Goal: Download file/media

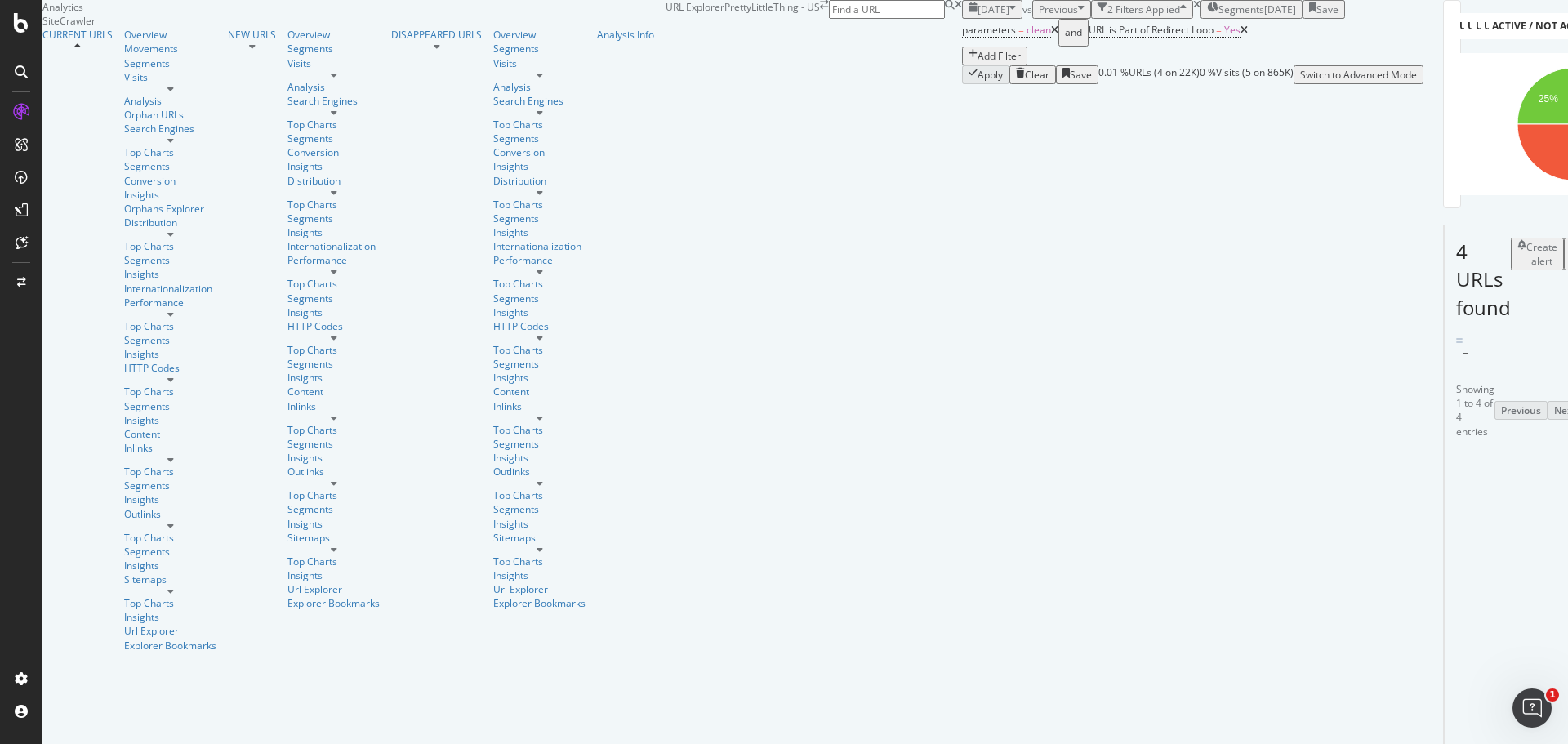
click at [977, 17] on span "[DATE]" at bounding box center [993, 9] width 31 height 14
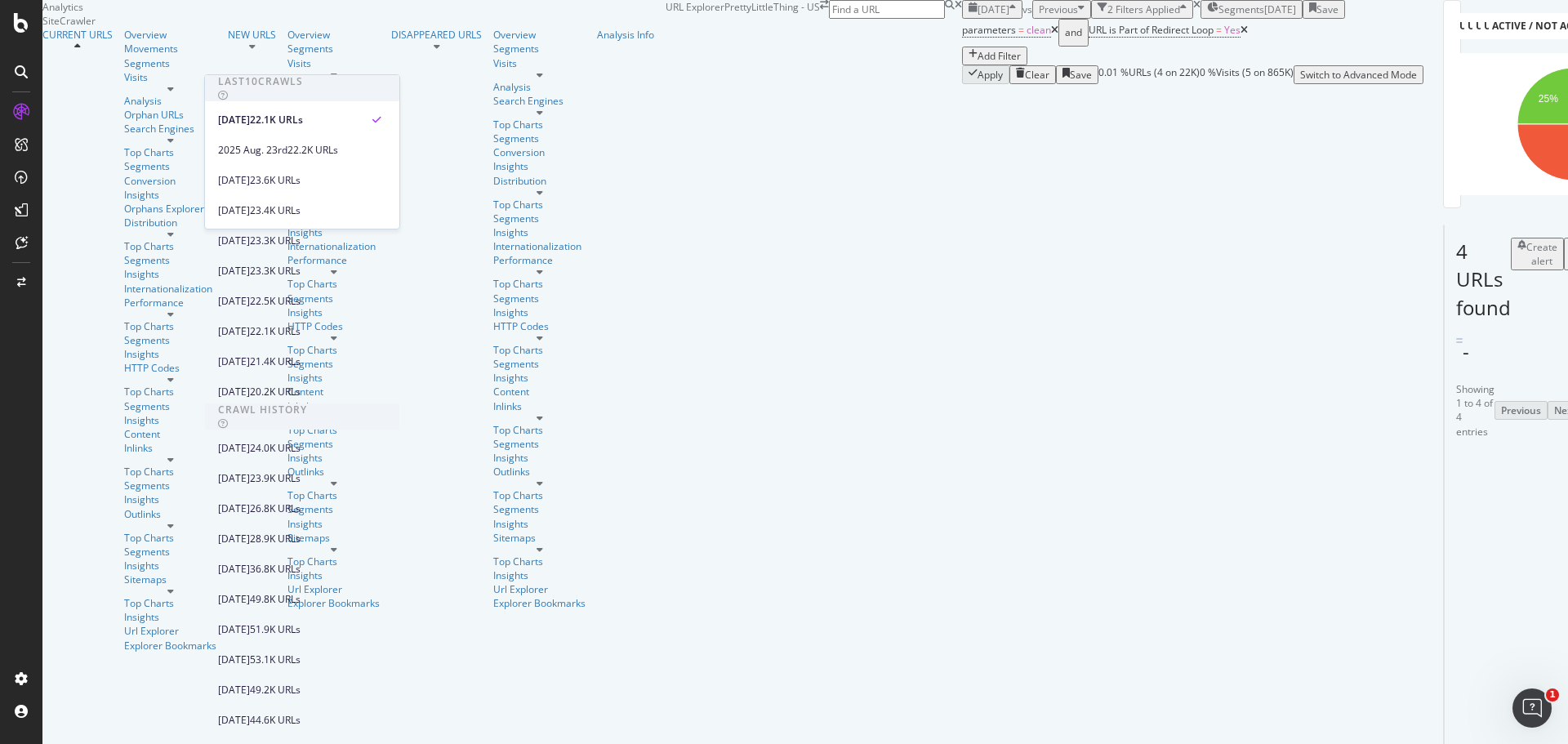
click at [977, 17] on span "[DATE]" at bounding box center [993, 9] width 31 height 14
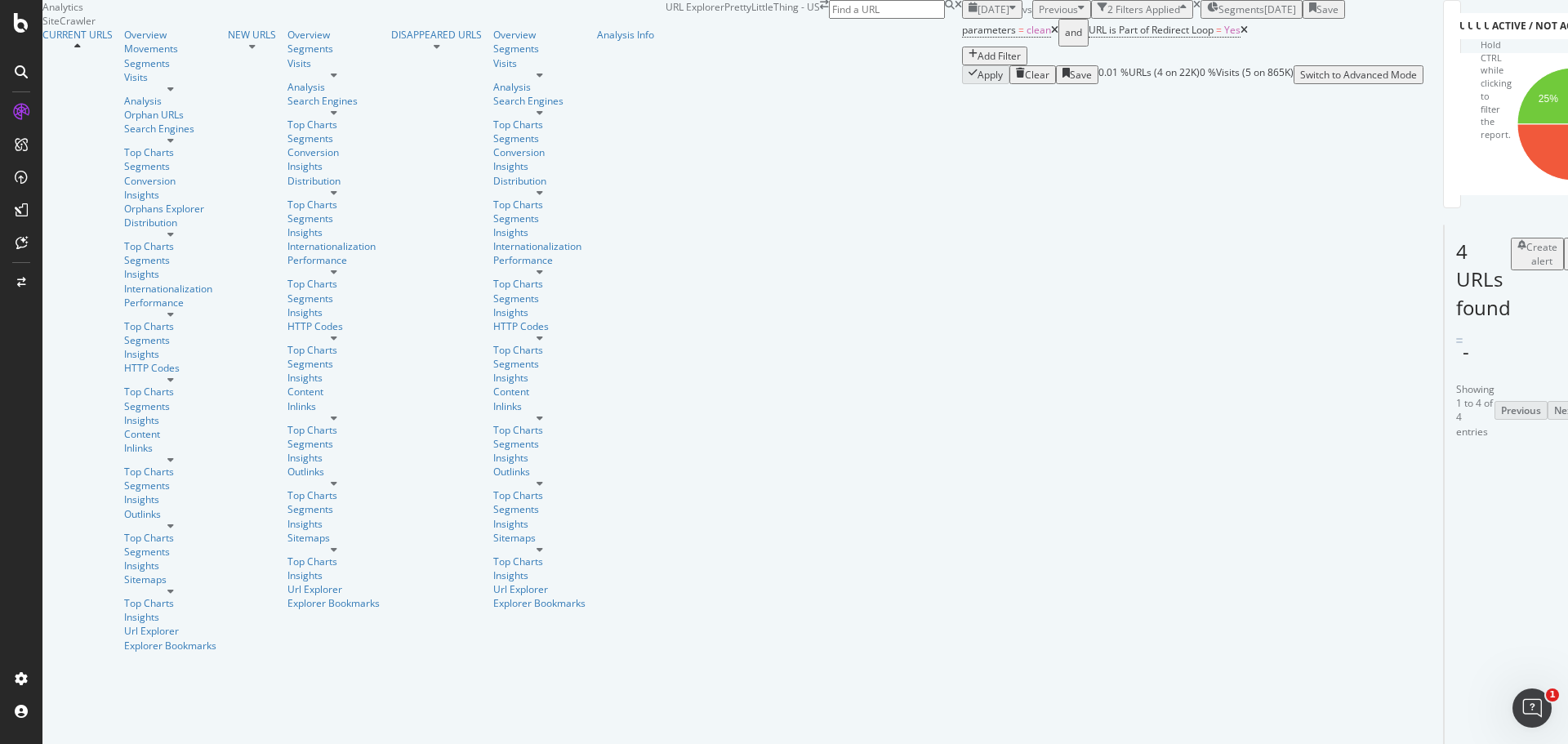
scroll to position [125, 0]
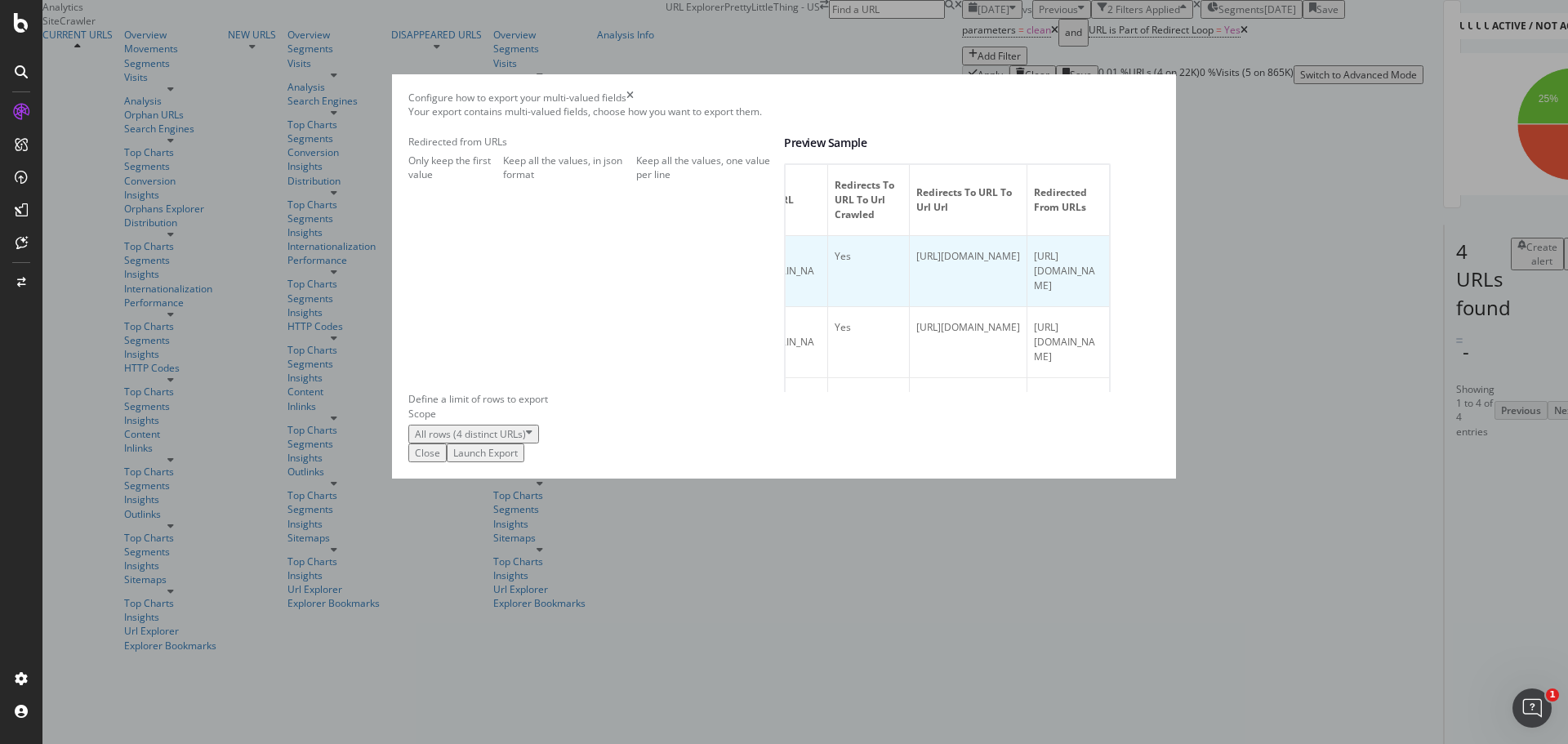
scroll to position [0, 0]
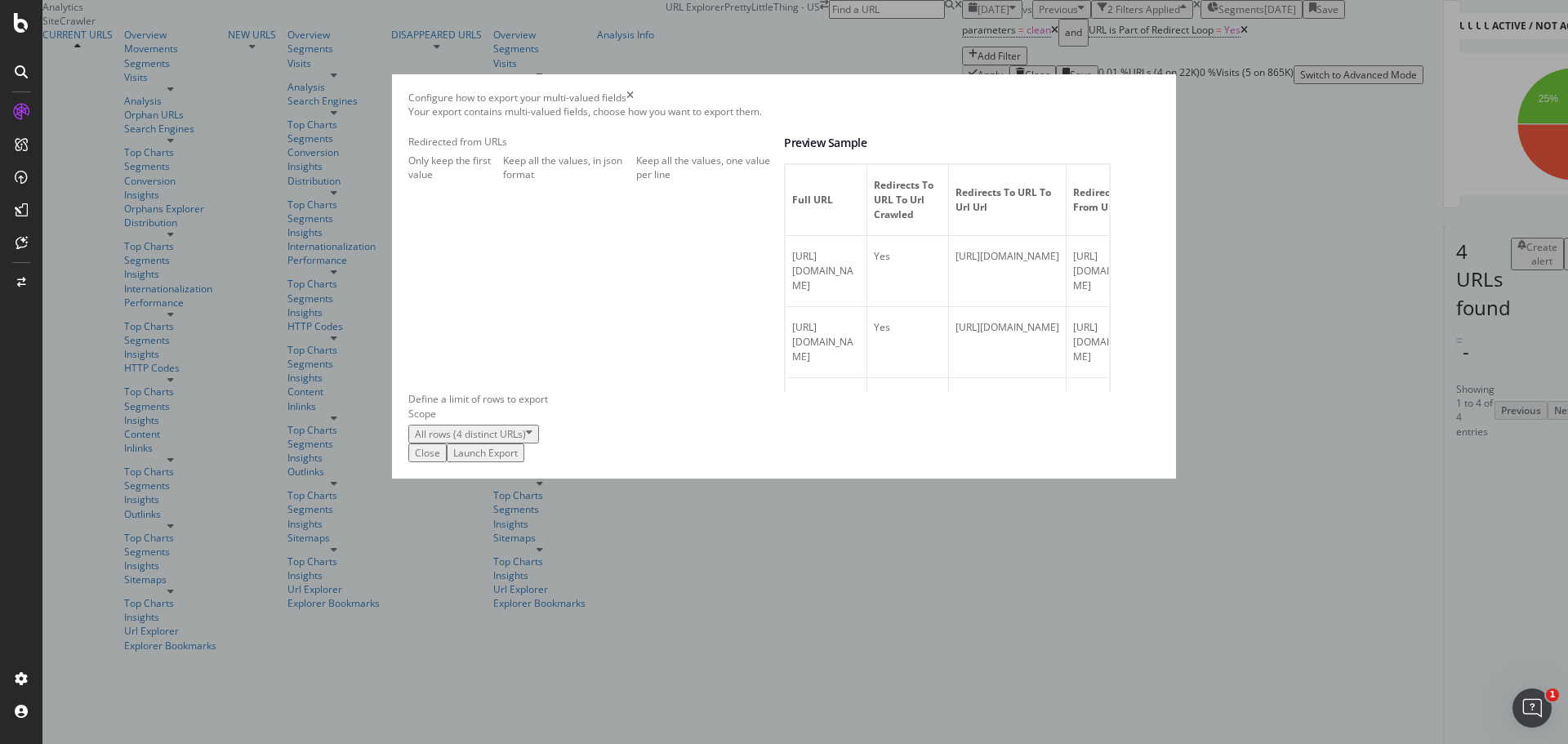
click at [524, 462] on button "Launch Export" at bounding box center [485, 452] width 78 height 19
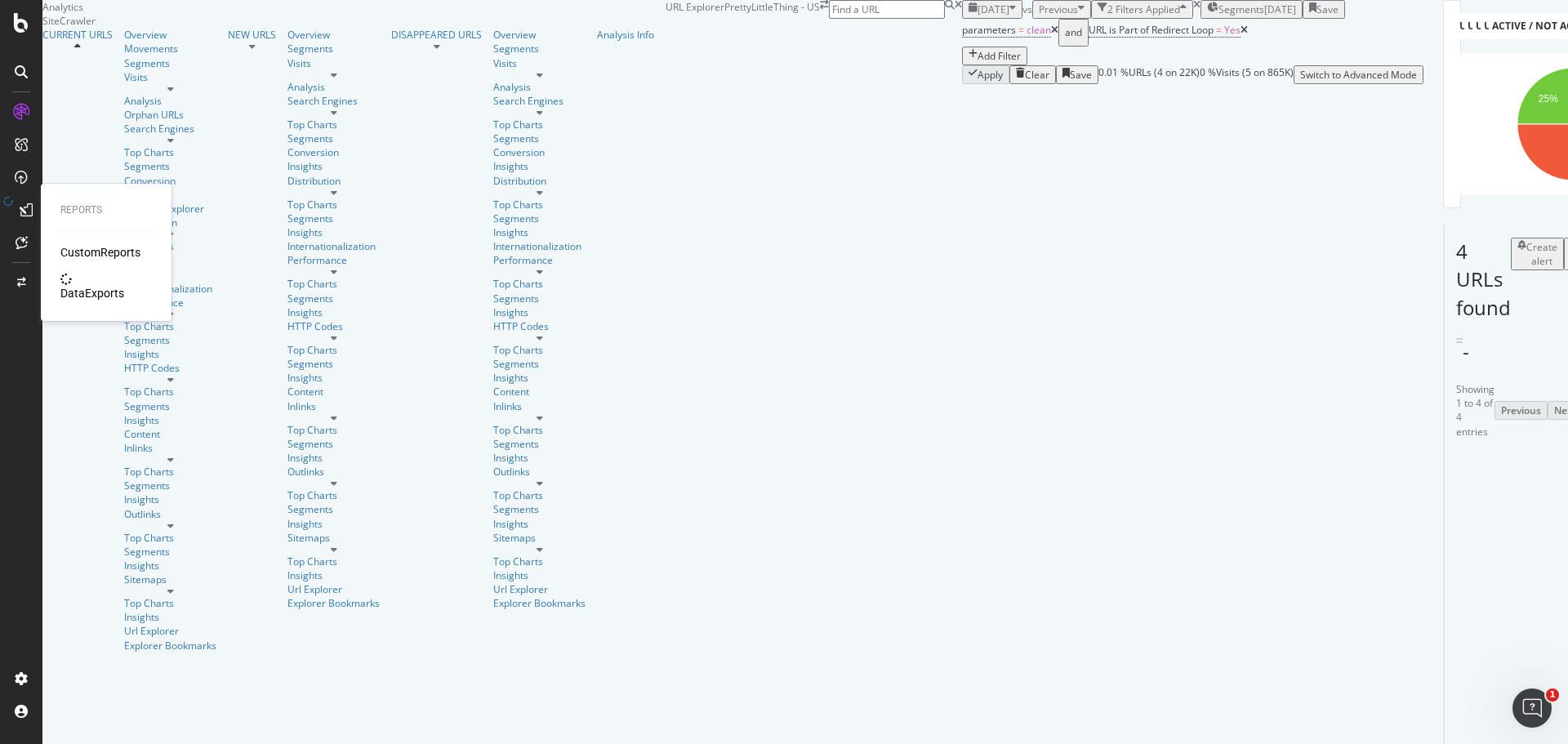
click at [75, 285] on div "DataExports" at bounding box center [92, 293] width 64 height 17
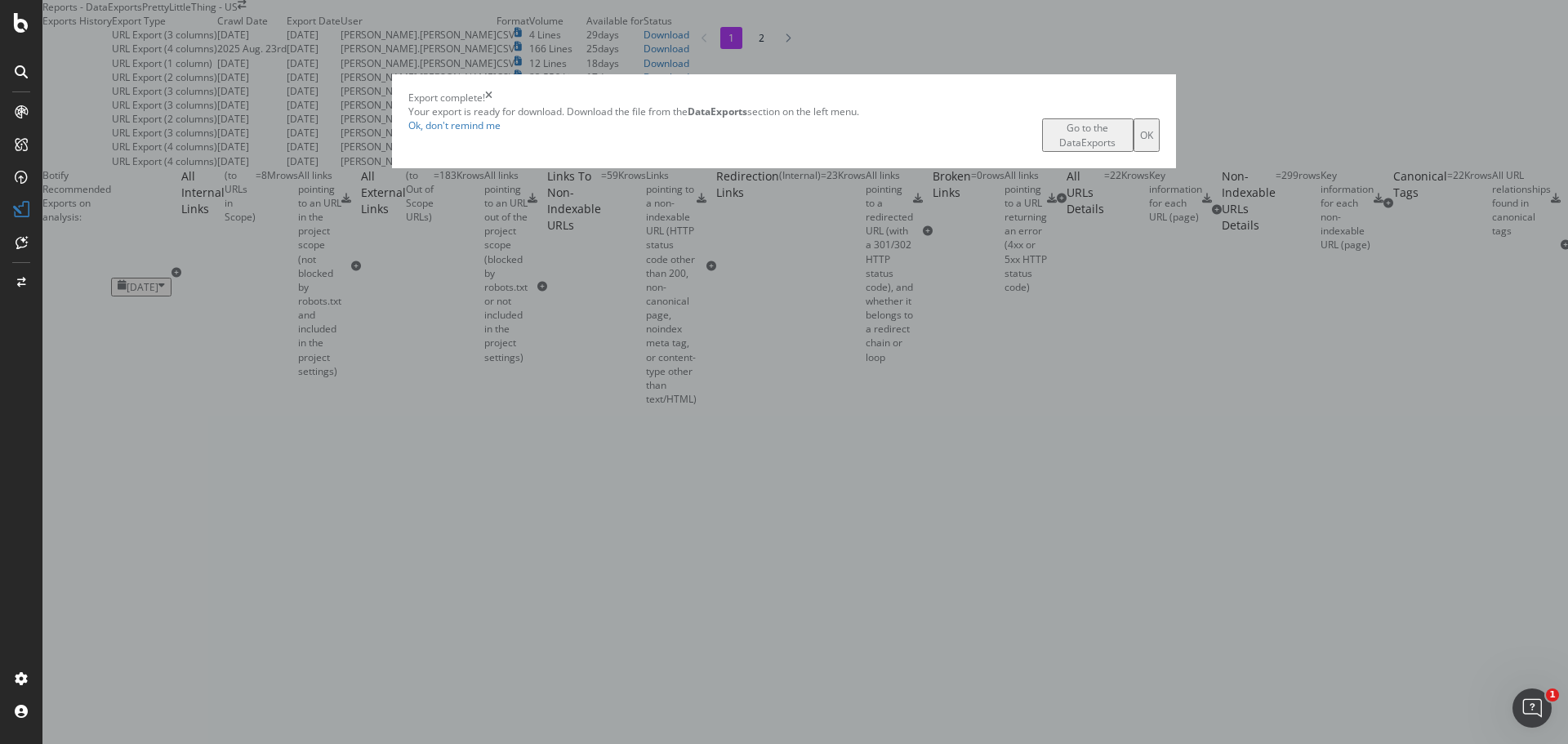
click at [1049, 148] on div "Go to the DataExports" at bounding box center [1088, 135] width 79 height 28
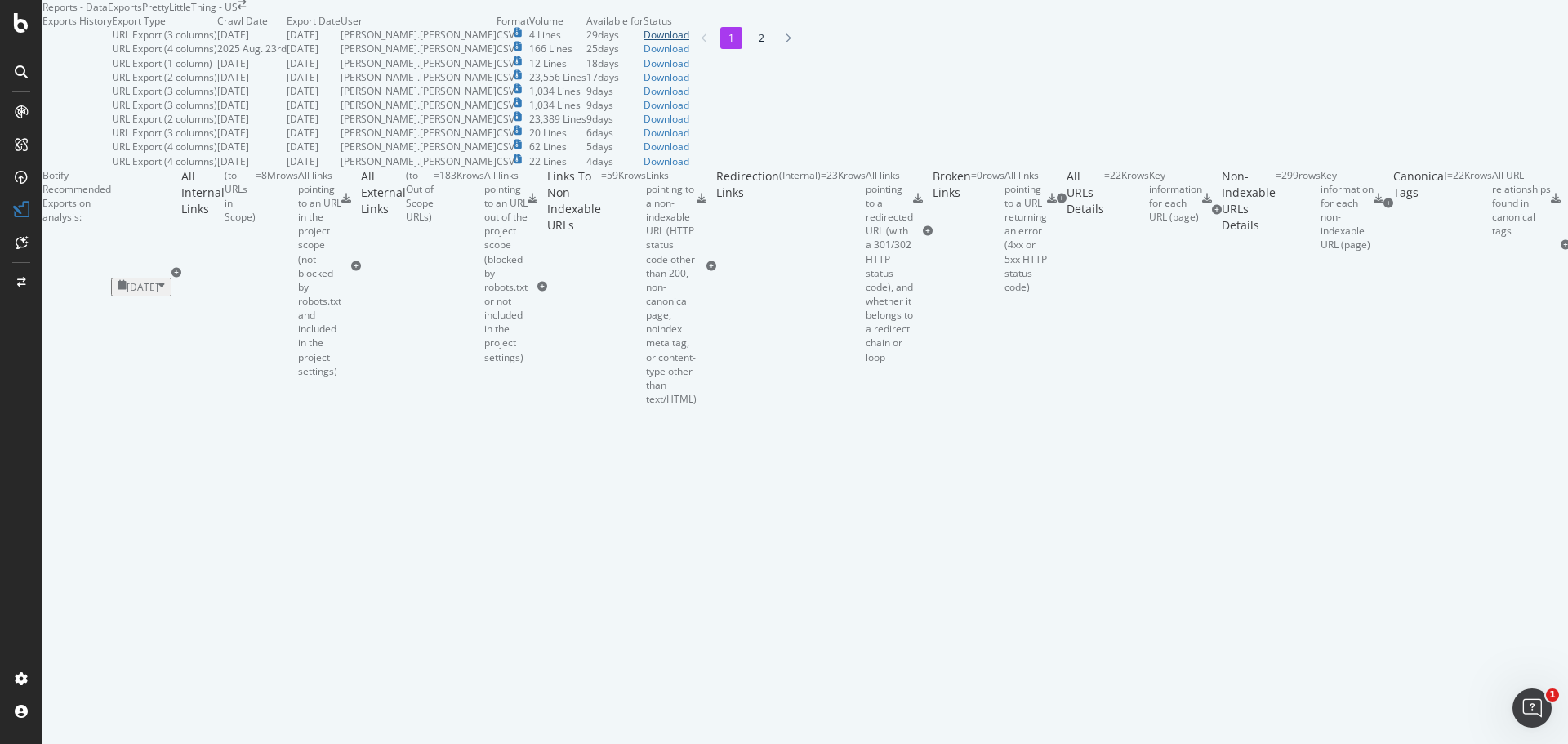
click at [689, 41] on div "Download" at bounding box center [666, 35] width 46 height 14
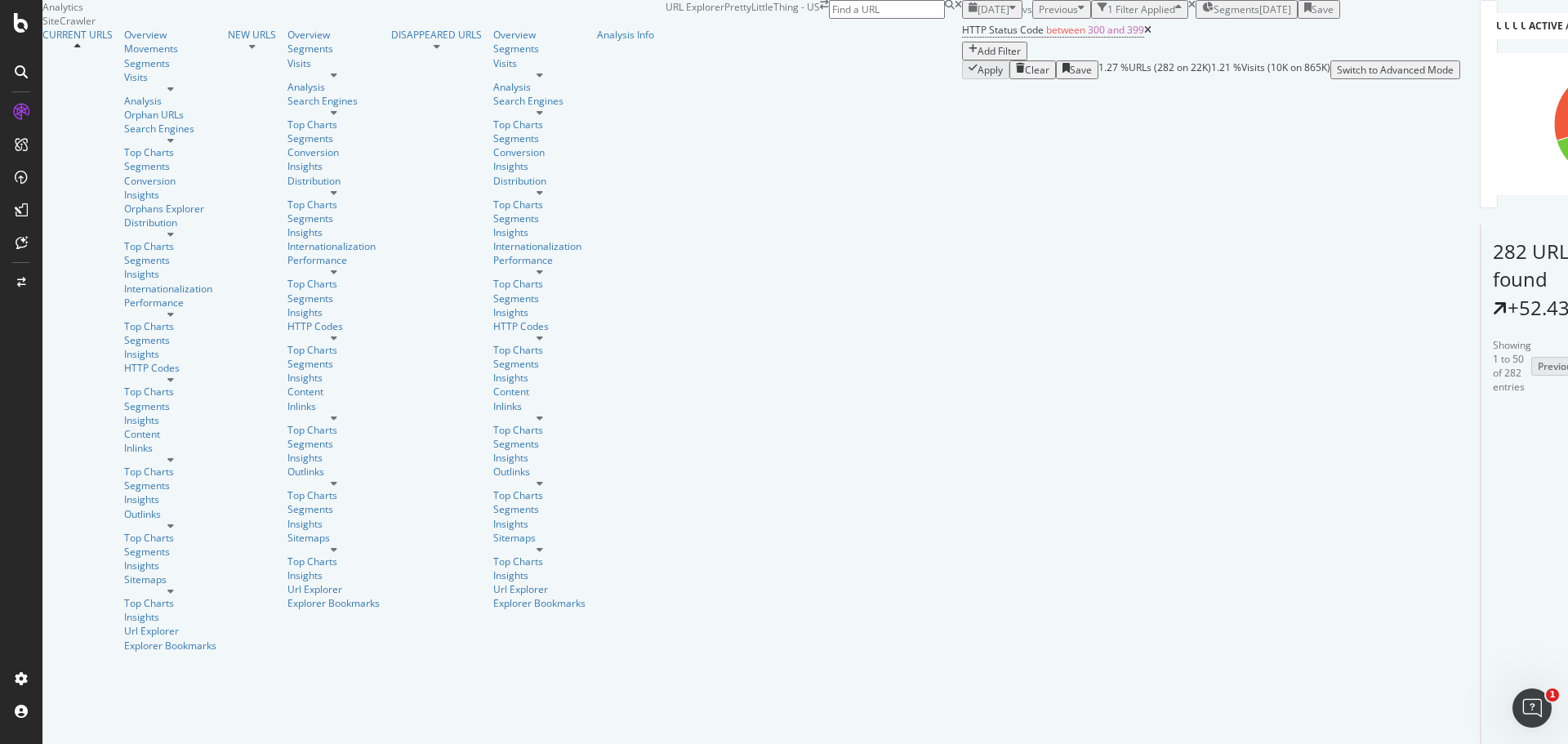
scroll to position [12546, 0]
